Goal: Information Seeking & Learning: Learn about a topic

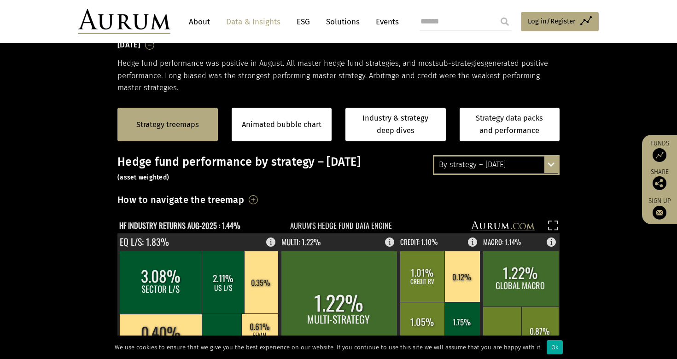
scroll to position [118, 0]
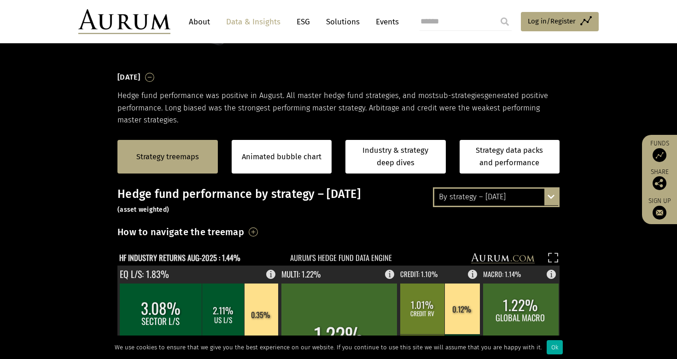
click at [494, 200] on div "By strategy – [DATE]" at bounding box center [497, 197] width 124 height 17
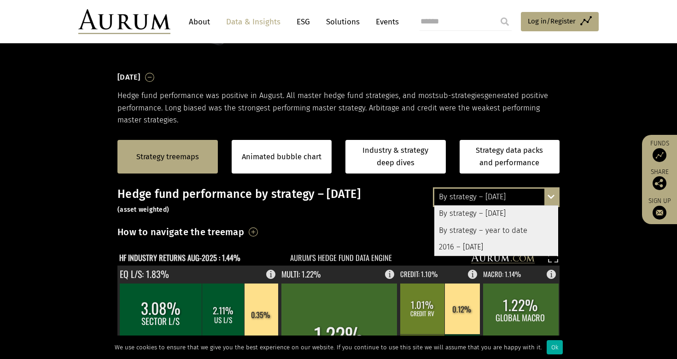
click at [482, 247] on div "2016 – [DATE]" at bounding box center [497, 247] width 124 height 17
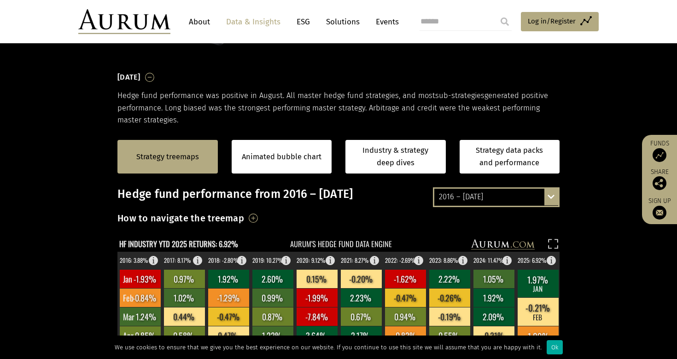
click at [365, 197] on h3 "Hedge fund performance from 2016 – [DATE]" at bounding box center [339, 195] width 442 height 14
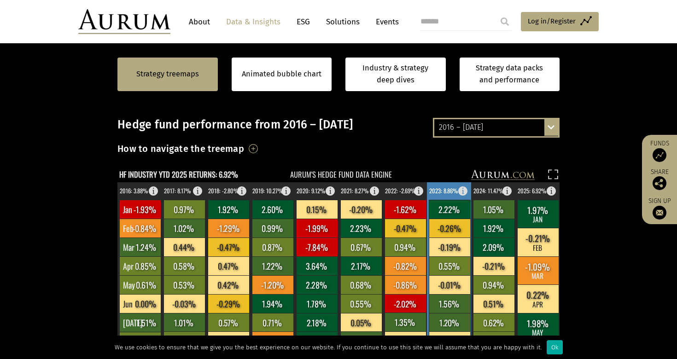
scroll to position [173, 0]
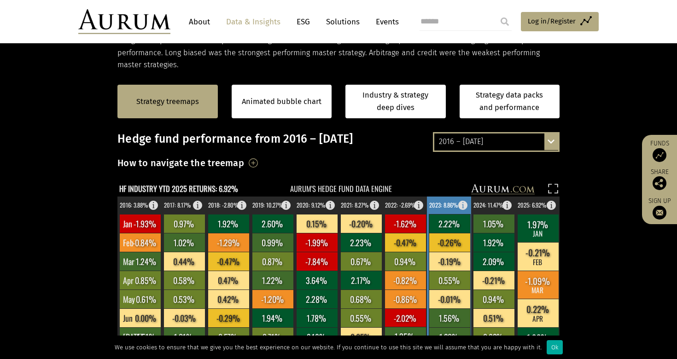
click at [449, 226] on rect at bounding box center [449, 223] width 41 height 19
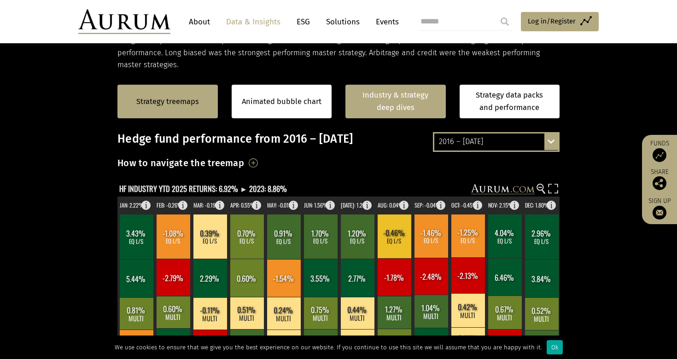
click at [368, 109] on link "Industry & strategy deep dives" at bounding box center [396, 102] width 100 height 34
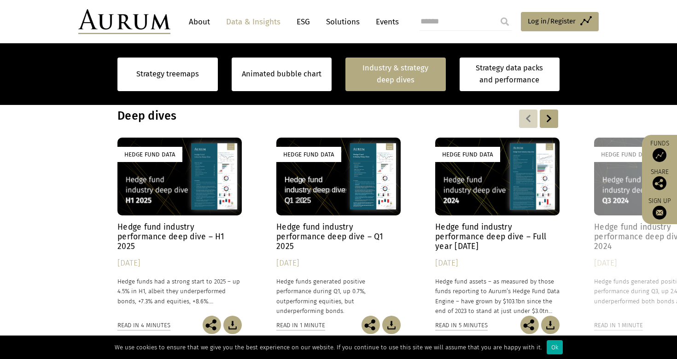
scroll to position [753, 0]
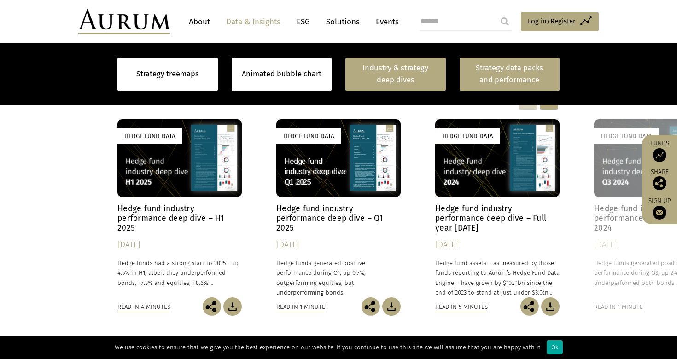
click at [519, 71] on link "Strategy data packs and performance" at bounding box center [510, 75] width 100 height 34
